Goal: Task Accomplishment & Management: Use online tool/utility

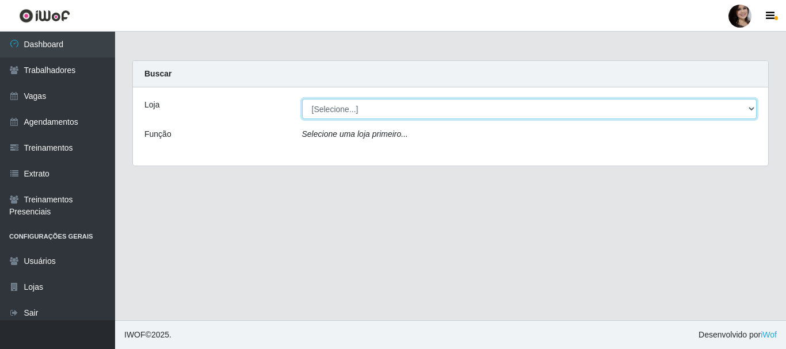
click at [751, 109] on select "[Selecione...] SuperFácil Atacado - [PERSON_NAME]" at bounding box center [529, 109] width 455 height 20
select select "399"
click at [302, 99] on select "[Selecione...] SuperFácil Atacado - [PERSON_NAME]" at bounding box center [529, 109] width 455 height 20
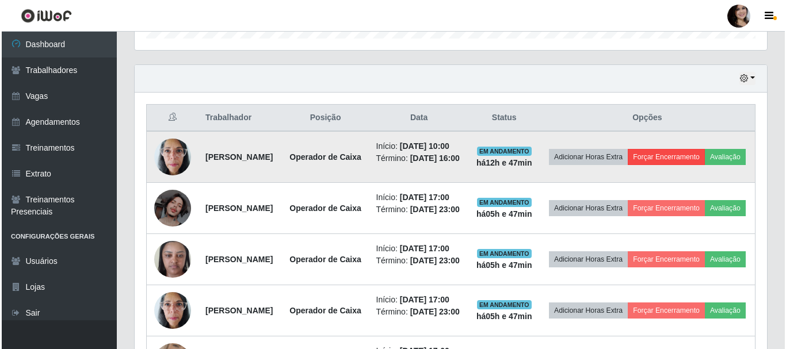
scroll to position [339, 0]
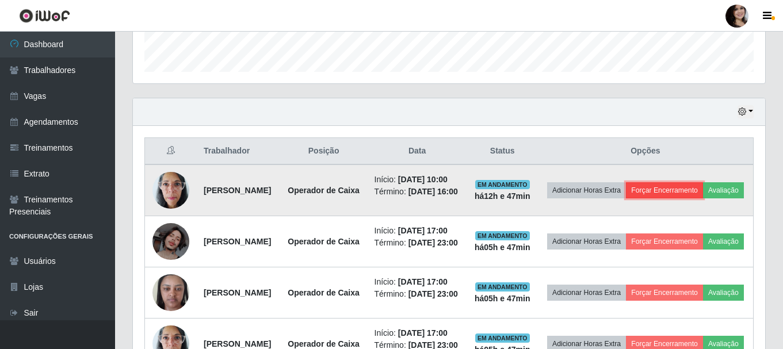
click at [690, 194] on button "Forçar Encerramento" at bounding box center [664, 190] width 77 height 16
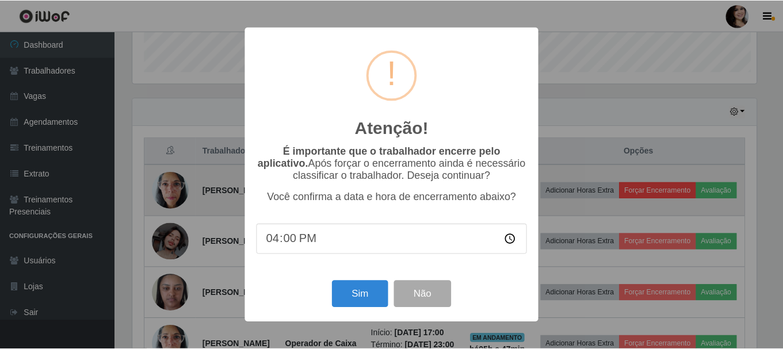
scroll to position [239, 626]
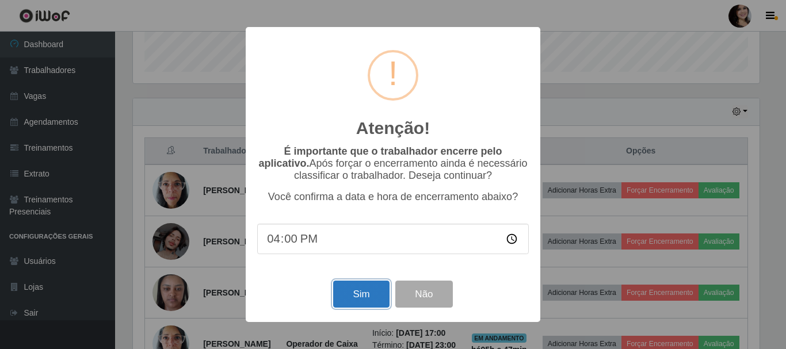
click at [377, 299] on button "Sim" at bounding box center [361, 294] width 56 height 27
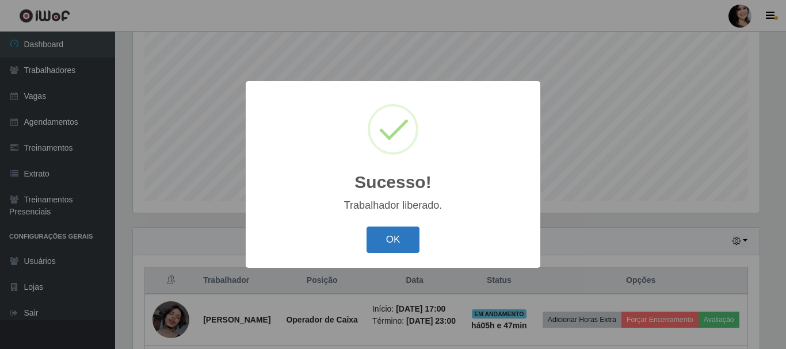
click at [392, 239] on button "OK" at bounding box center [392, 240] width 53 height 27
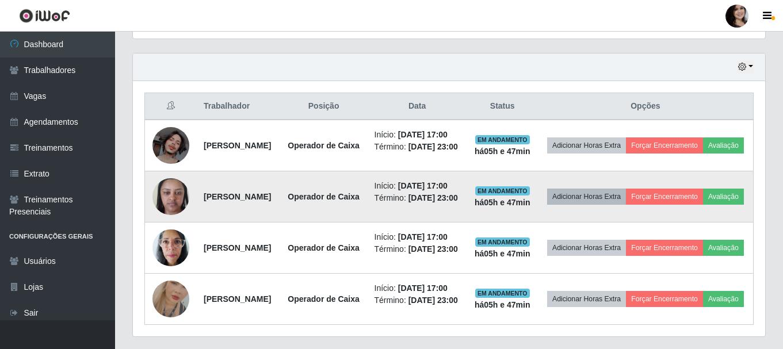
scroll to position [440, 0]
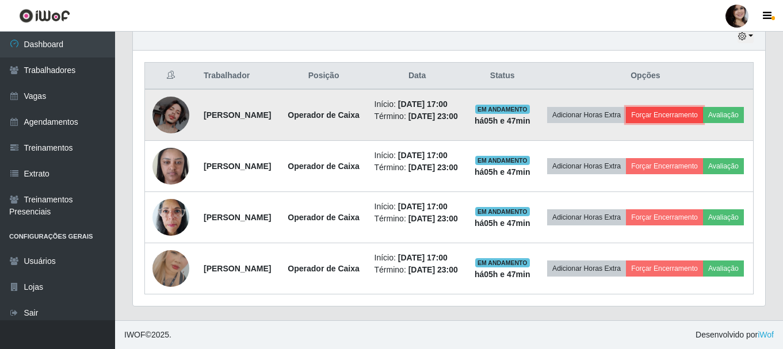
click at [677, 107] on button "Forçar Encerramento" at bounding box center [664, 115] width 77 height 16
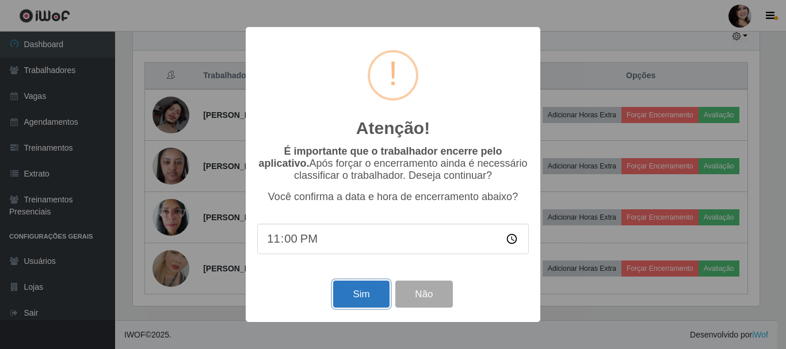
click at [354, 299] on button "Sim" at bounding box center [361, 294] width 56 height 27
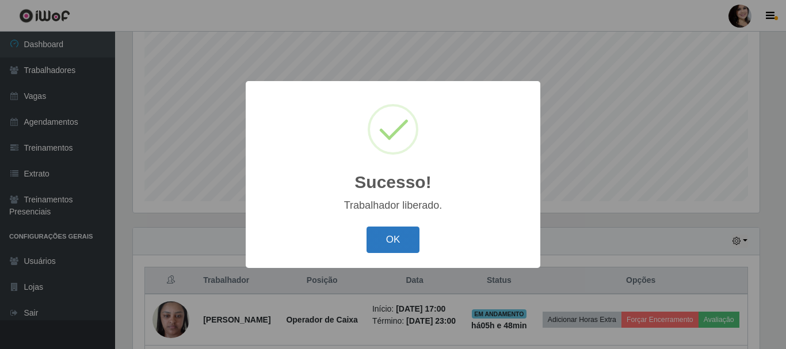
click at [411, 239] on button "OK" at bounding box center [392, 240] width 53 height 27
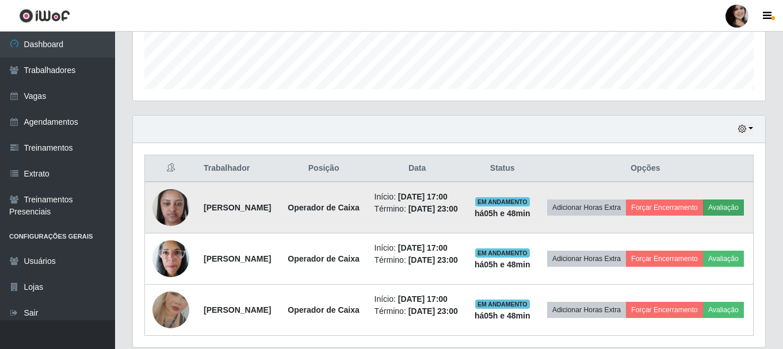
scroll to position [325, 0]
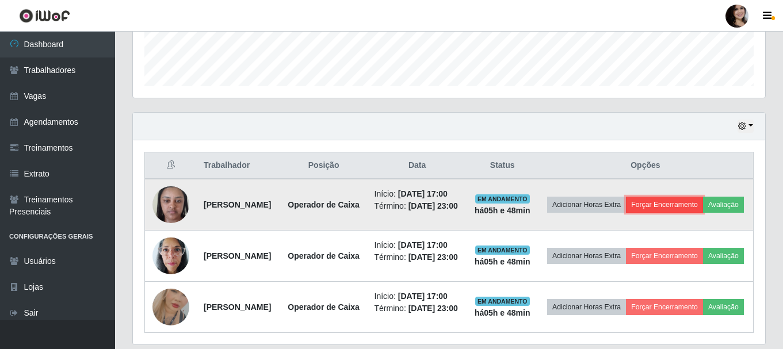
click at [688, 204] on button "Forçar Encerramento" at bounding box center [664, 205] width 77 height 16
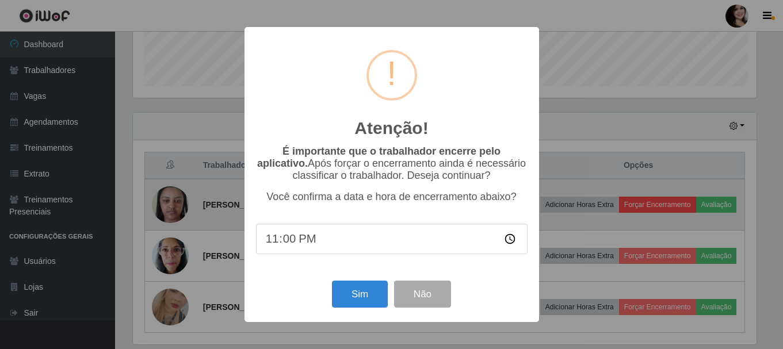
scroll to position [239, 626]
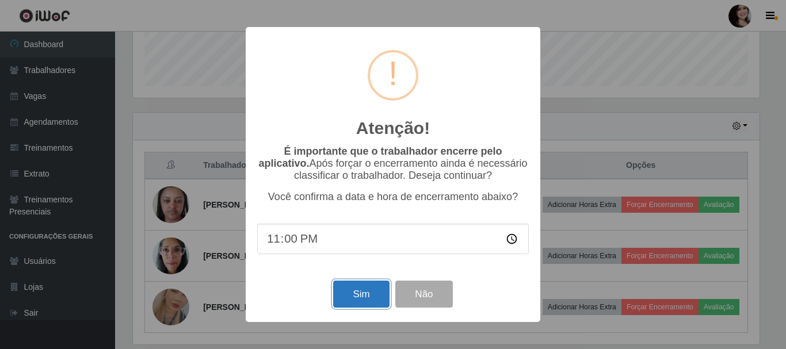
click at [347, 292] on button "Sim" at bounding box center [361, 294] width 56 height 27
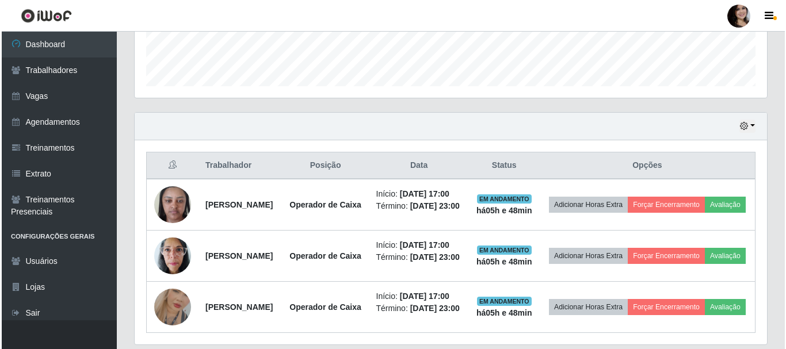
scroll to position [0, 0]
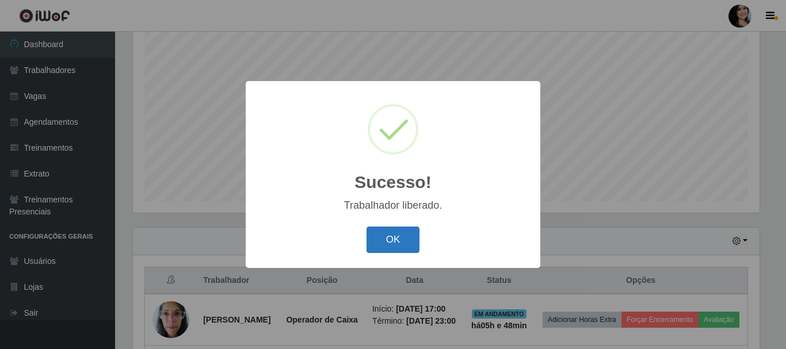
click at [404, 235] on button "OK" at bounding box center [392, 240] width 53 height 27
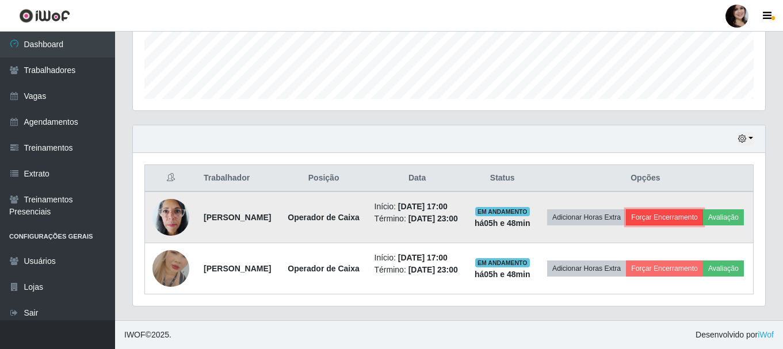
click at [682, 209] on button "Forçar Encerramento" at bounding box center [664, 217] width 77 height 16
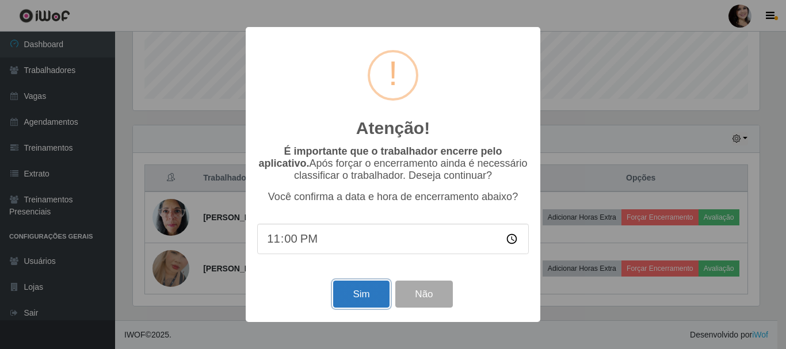
click at [362, 297] on button "Sim" at bounding box center [361, 294] width 56 height 27
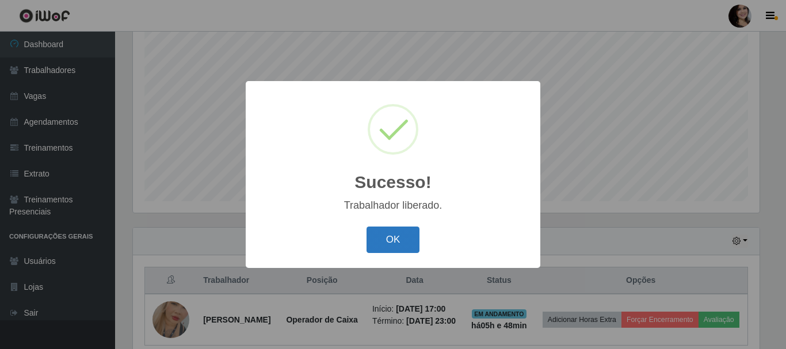
click at [402, 238] on button "OK" at bounding box center [392, 240] width 53 height 27
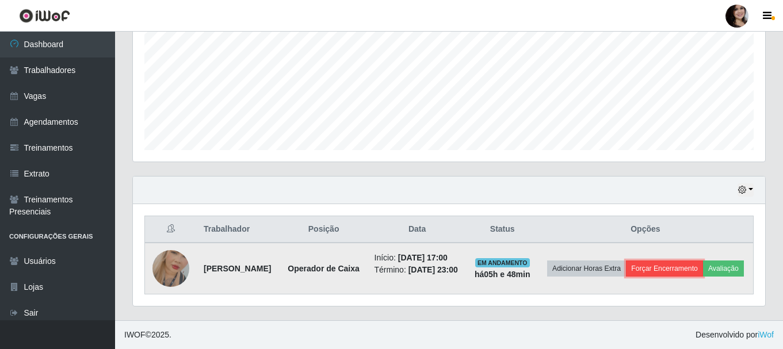
click at [670, 261] on button "Forçar Encerramento" at bounding box center [664, 269] width 77 height 16
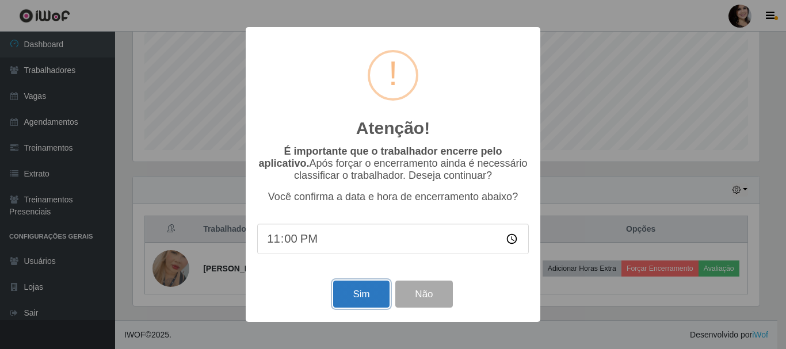
click at [368, 287] on button "Sim" at bounding box center [361, 294] width 56 height 27
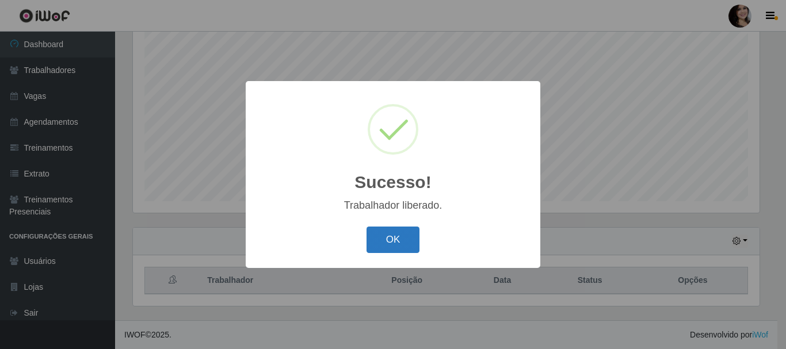
click at [405, 245] on button "OK" at bounding box center [392, 240] width 53 height 27
